Goal: Browse casually

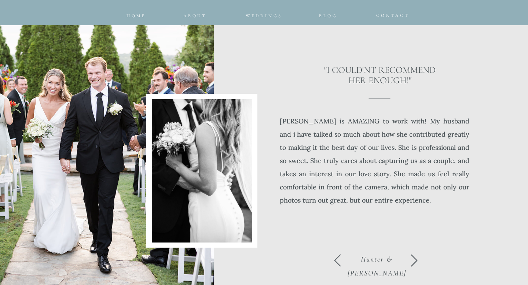
scroll to position [2167, 0]
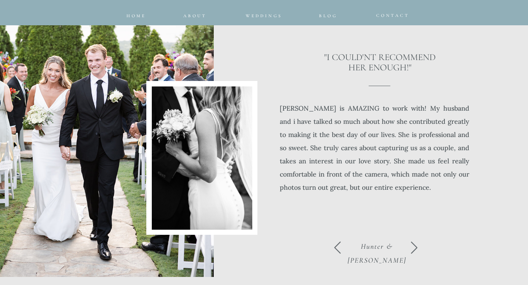
click at [122, 127] on div at bounding box center [77, 129] width 271 height 295
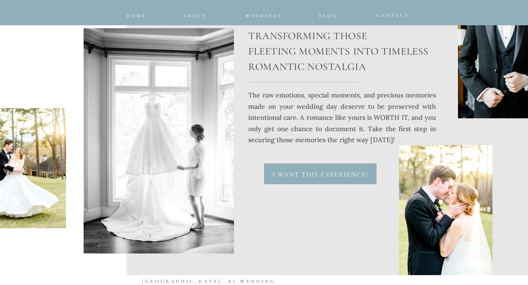
scroll to position [3376, 0]
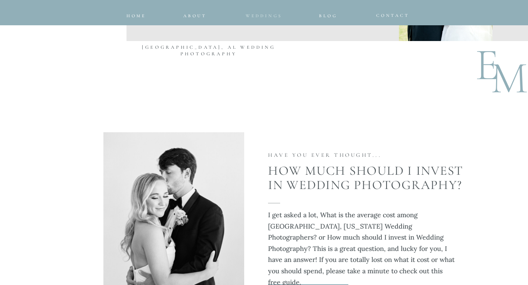
click at [254, 15] on span "Weddings" at bounding box center [264, 15] width 37 height 5
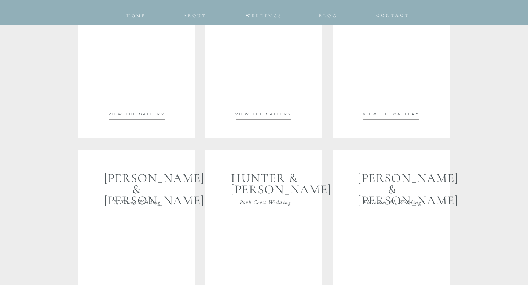
scroll to position [1394, 0]
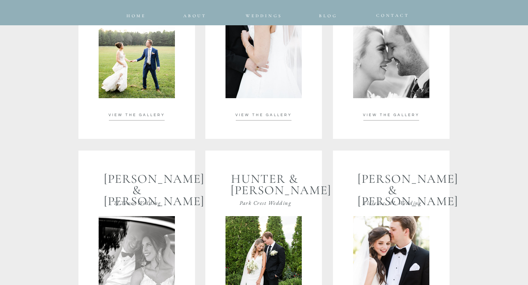
click at [161, 114] on span "VIEW THE GALLERY" at bounding box center [137, 115] width 56 height 4
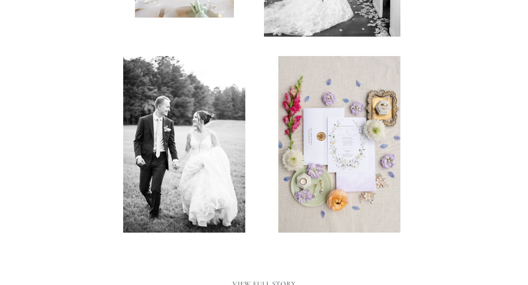
scroll to position [1779, 0]
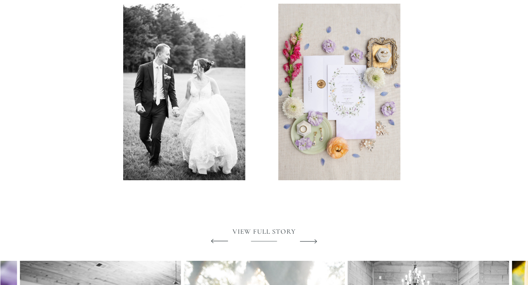
click at [313, 239] on icon at bounding box center [308, 241] width 22 height 27
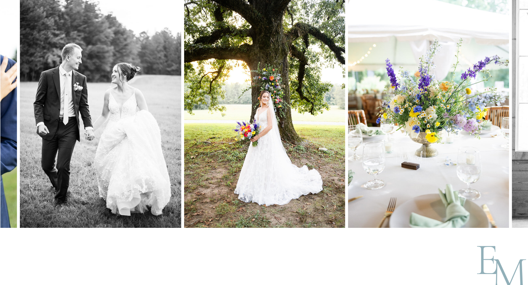
scroll to position [2052, 0]
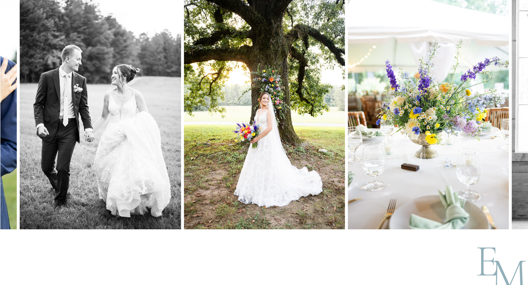
click at [235, 139] on img at bounding box center [264, 109] width 161 height 242
click at [260, 127] on img at bounding box center [264, 109] width 161 height 242
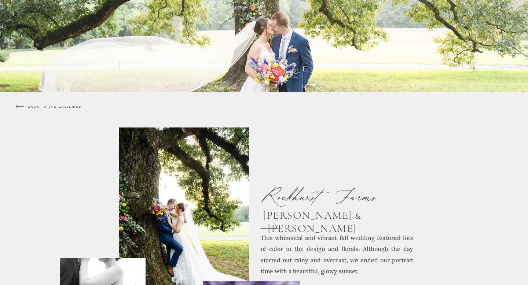
scroll to position [0, 0]
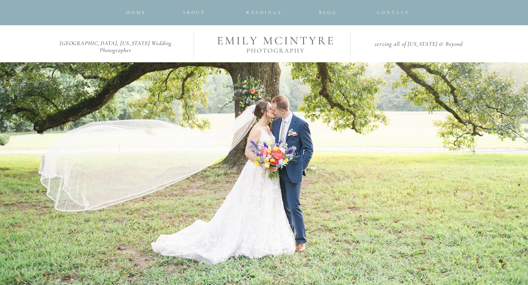
click at [390, 45] on h2 "serving all of [US_STATE] & Beyond" at bounding box center [418, 45] width 122 height 8
